Goal: Information Seeking & Learning: Learn about a topic

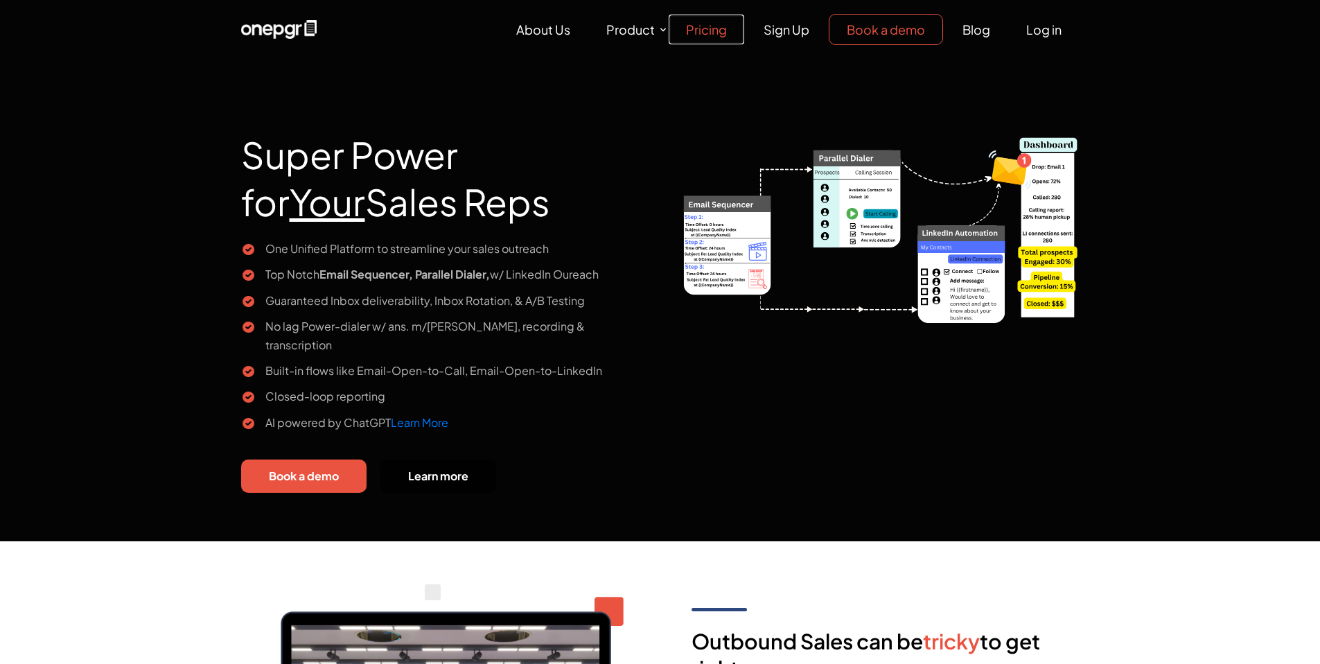
click at [698, 30] on link "Pricing" at bounding box center [707, 30] width 76 height 30
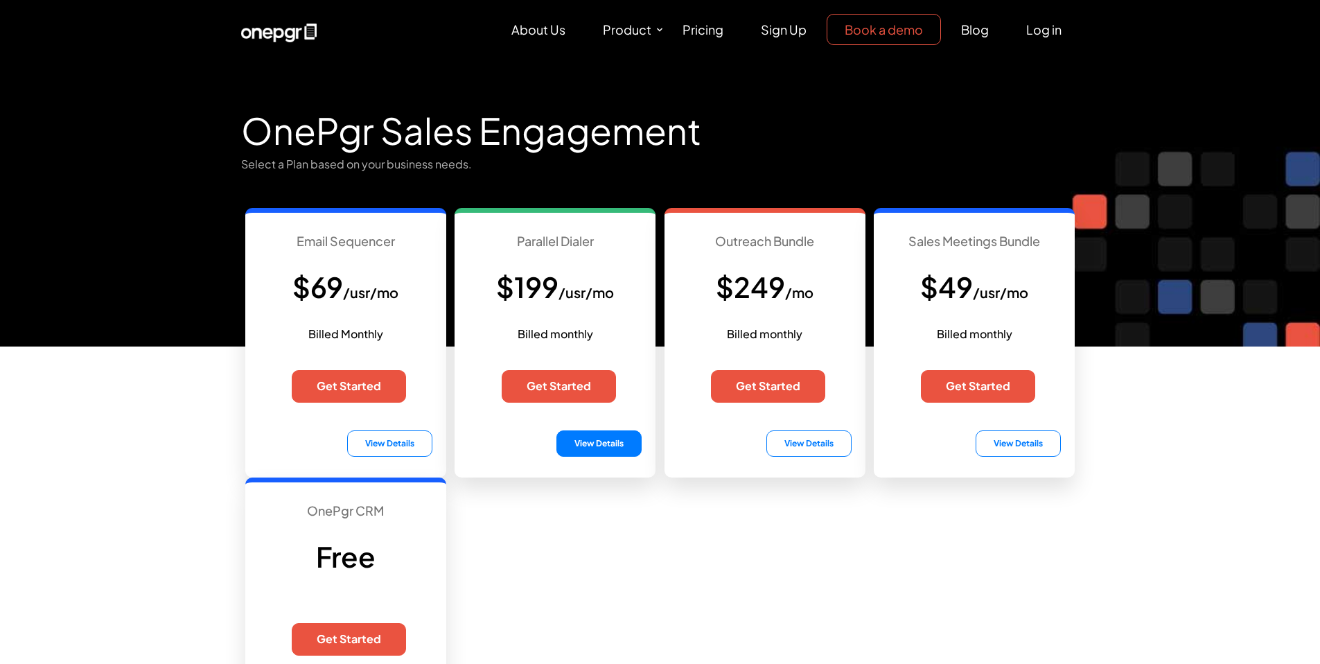
click at [604, 436] on button "View Details" at bounding box center [599, 443] width 85 height 26
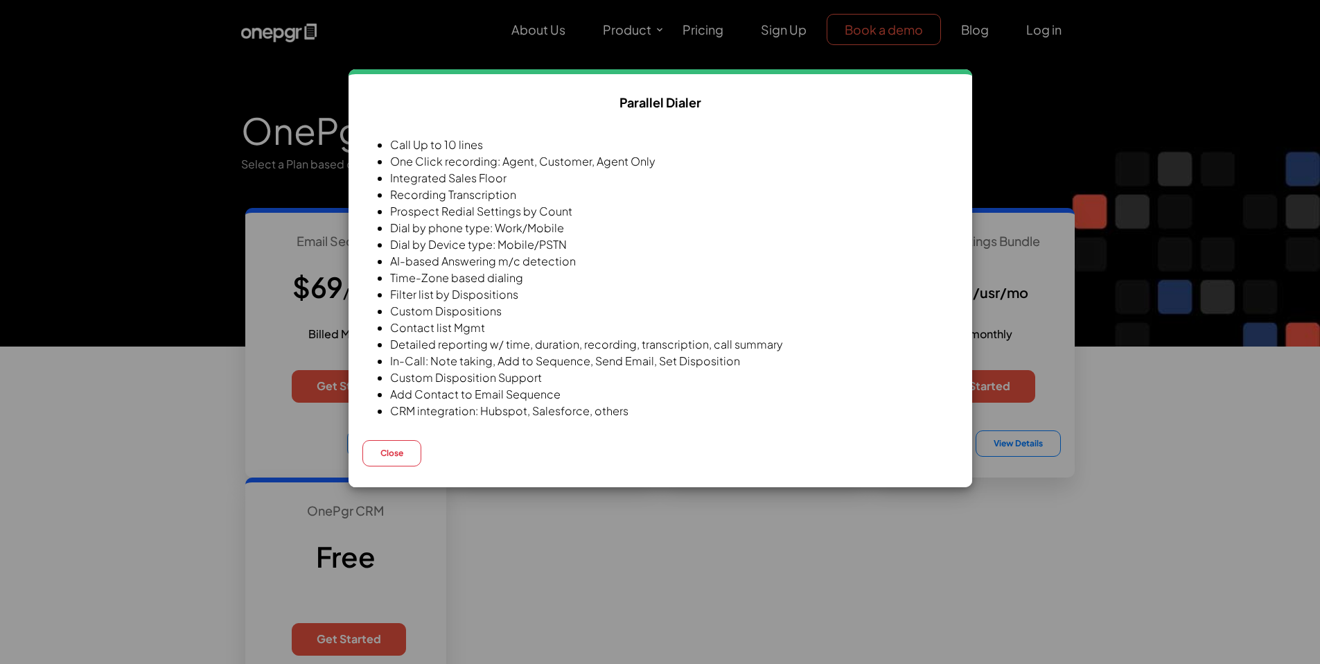
click at [1070, 123] on div "Parallel Dialer Call Up to 10 lines One Click recording: Agent, Customer, Agent…" at bounding box center [660, 332] width 1320 height 664
